Goal: Share content

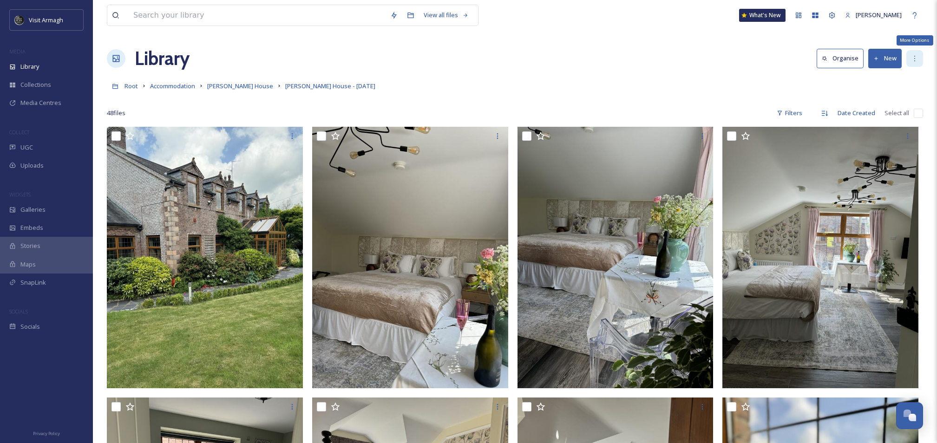
click at [910, 56] on div "More Options" at bounding box center [914, 58] width 17 height 17
click at [236, 88] on span "[PERSON_NAME] House" at bounding box center [240, 86] width 66 height 8
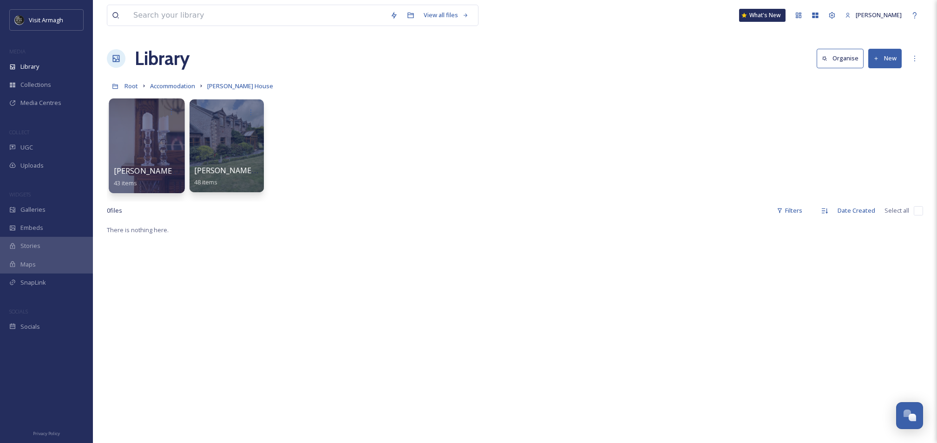
click at [157, 126] on div at bounding box center [147, 145] width 76 height 95
click at [255, 107] on div at bounding box center [251, 111] width 17 height 17
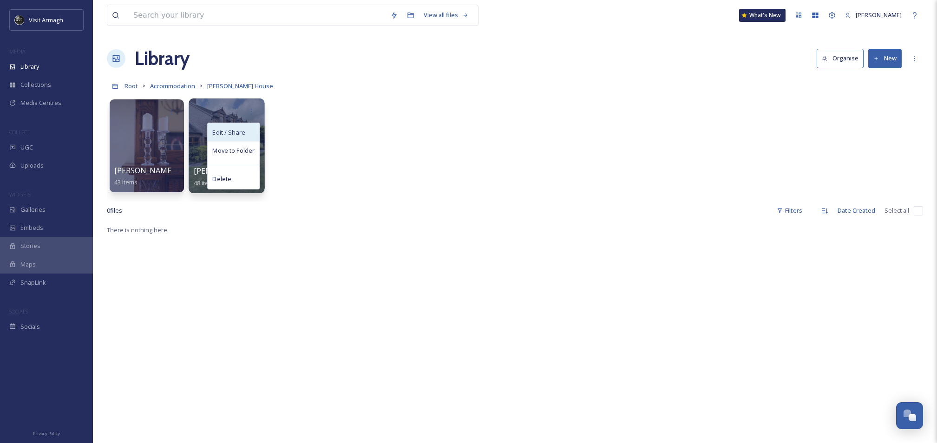
click at [256, 131] on div "Edit / Share" at bounding box center [234, 132] width 52 height 19
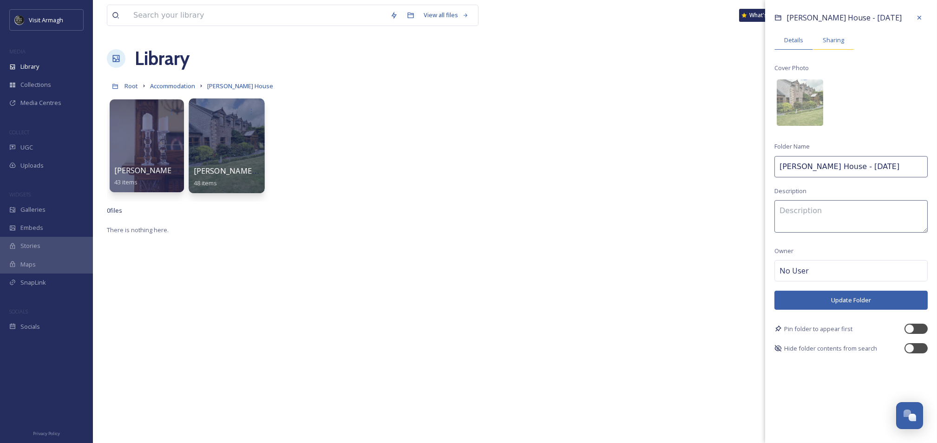
click at [831, 46] on div "Sharing" at bounding box center [833, 40] width 41 height 19
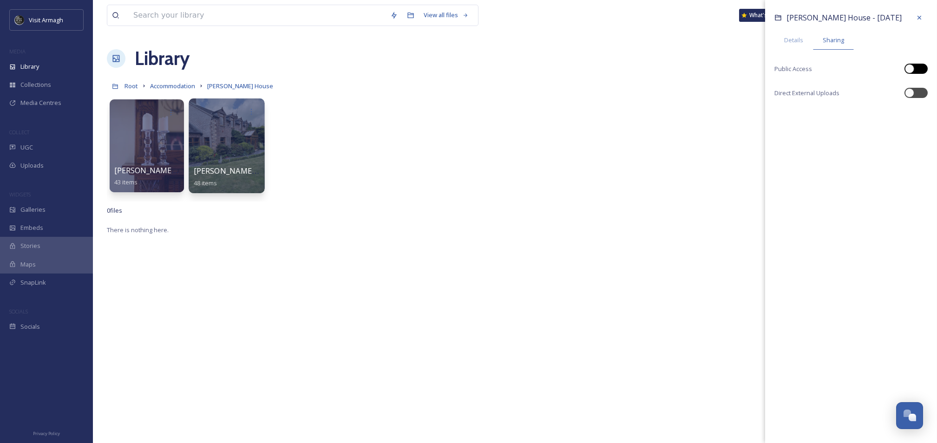
click at [922, 65] on div at bounding box center [915, 69] width 23 height 10
checkbox input "true"
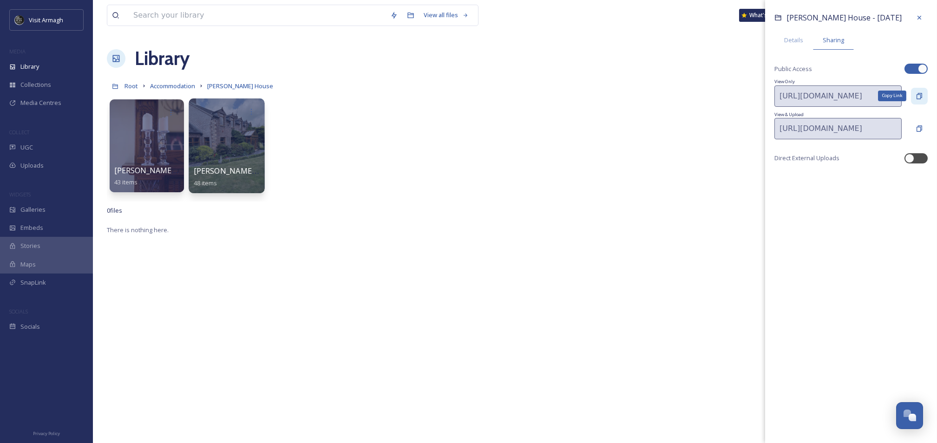
click at [918, 94] on icon at bounding box center [919, 96] width 6 height 6
